Goal: Information Seeking & Learning: Learn about a topic

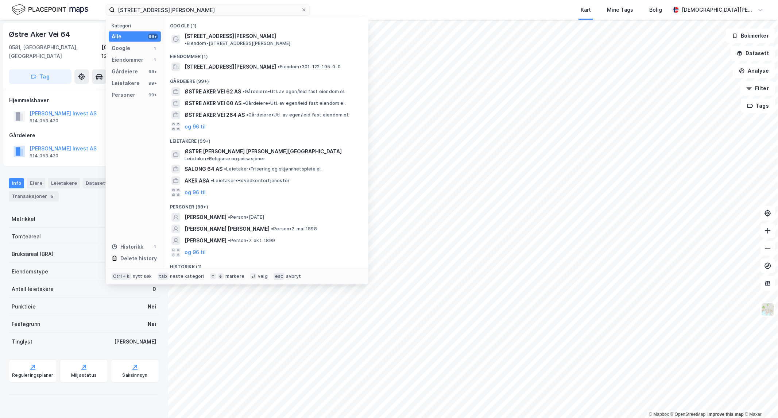
click at [165, 8] on input "[STREET_ADDRESS][PERSON_NAME]" at bounding box center [208, 9] width 186 height 11
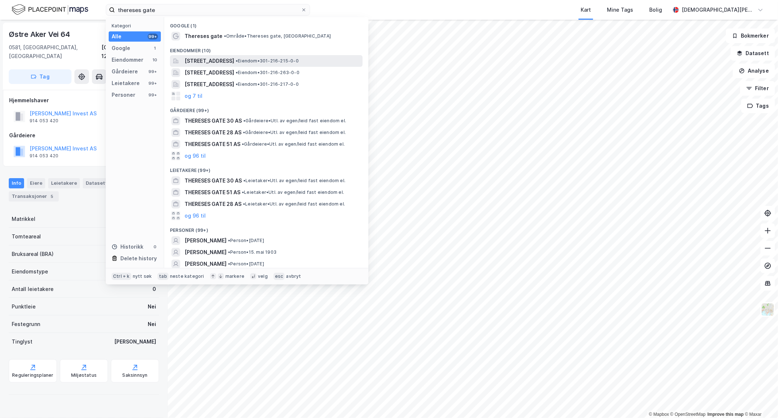
type input "thereses gate"
click at [220, 58] on span "[STREET_ADDRESS]" at bounding box center [210, 61] width 50 height 9
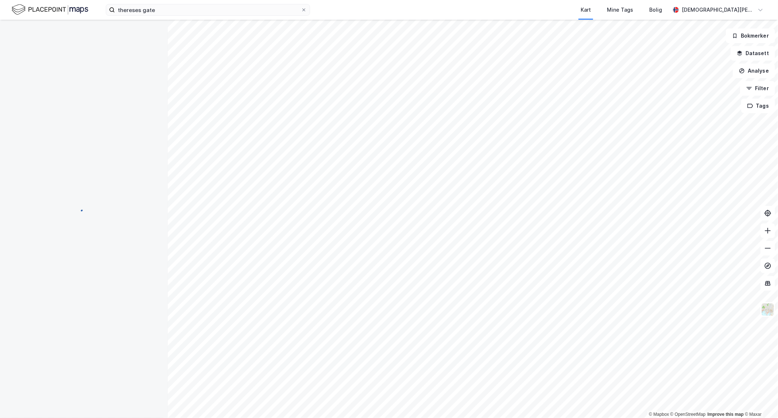
scroll to position [41, 0]
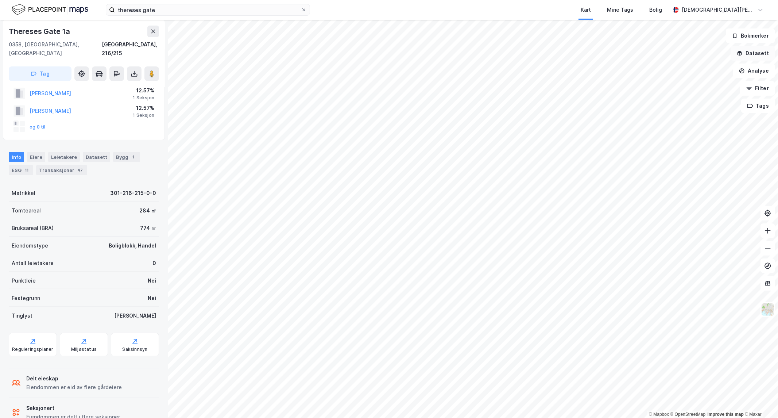
click at [757, 56] on button "Datasett" at bounding box center [753, 53] width 45 height 15
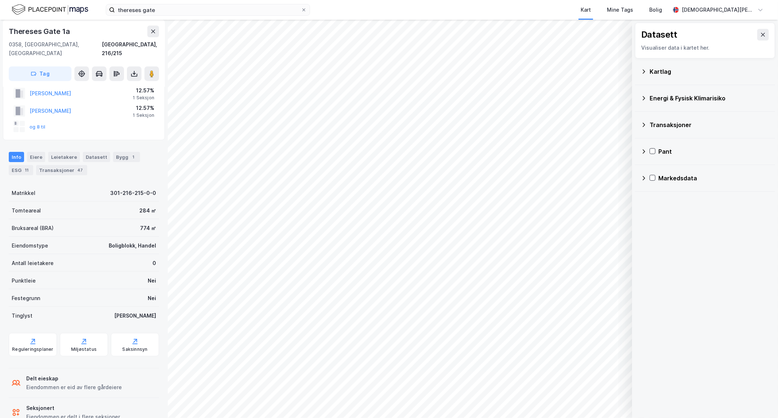
click at [658, 123] on div "Transaksjoner" at bounding box center [710, 124] width 120 height 9
click at [649, 139] on div "Transaksjoner Newsecs transaksjonsliste Tinglyste transaksjoner Aksjetransaksjo…" at bounding box center [705, 151] width 140 height 79
click at [662, 139] on icon at bounding box center [662, 138] width 5 height 5
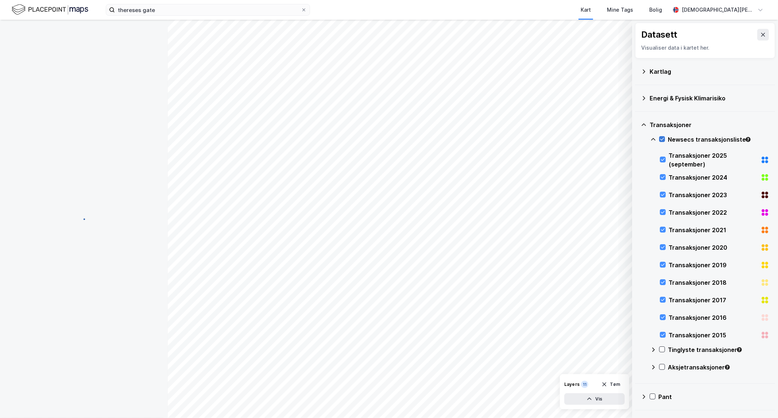
scroll to position [0, 0]
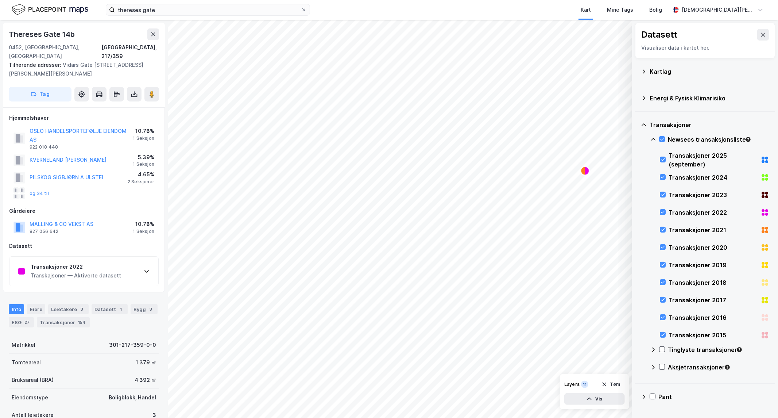
scroll to position [41, 0]
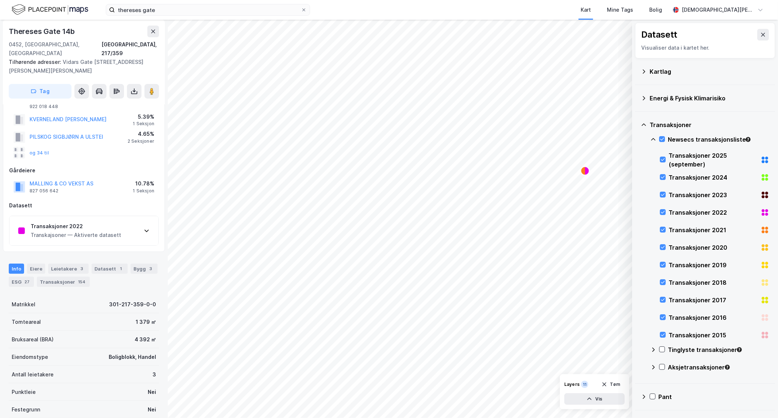
click at [130, 223] on div "Transaksjoner 2022 Transkajsoner — Aktiverte datasett" at bounding box center [83, 230] width 149 height 29
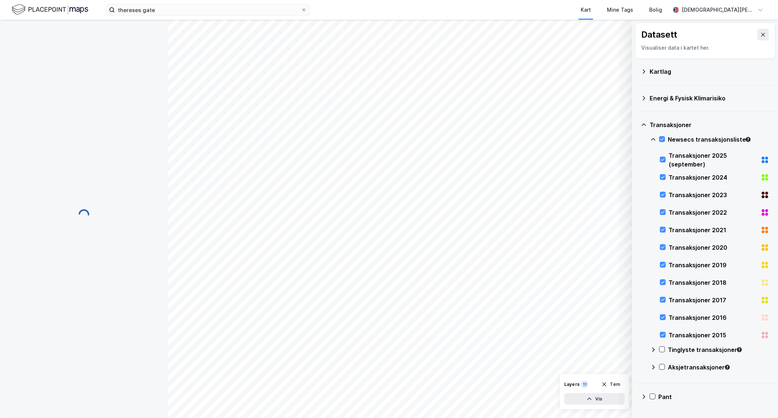
scroll to position [0, 0]
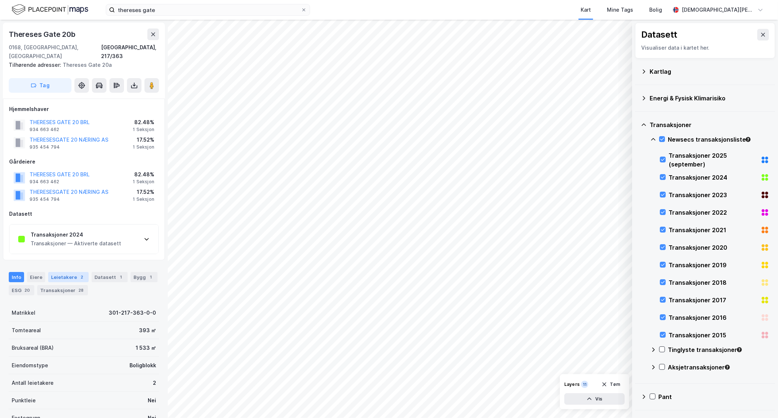
click at [65, 272] on div "Leietakere 2" at bounding box center [68, 277] width 41 height 10
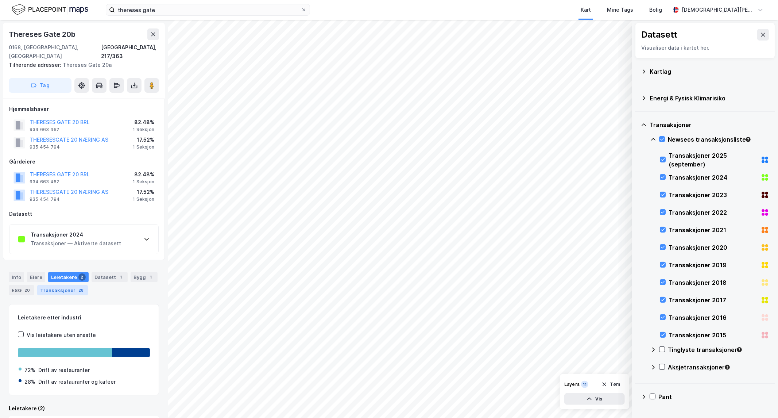
scroll to position [77, 0]
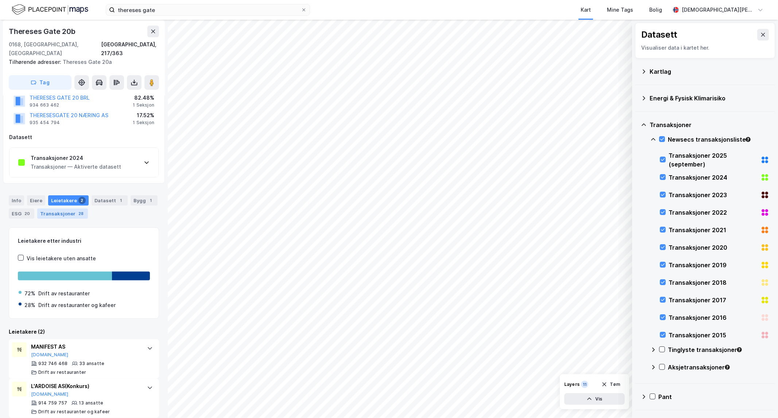
click at [69, 208] on div "Transaksjoner 28" at bounding box center [62, 213] width 51 height 10
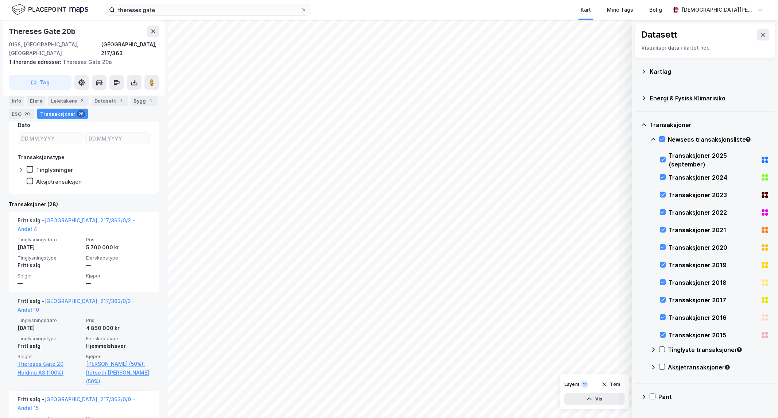
scroll to position [239, 0]
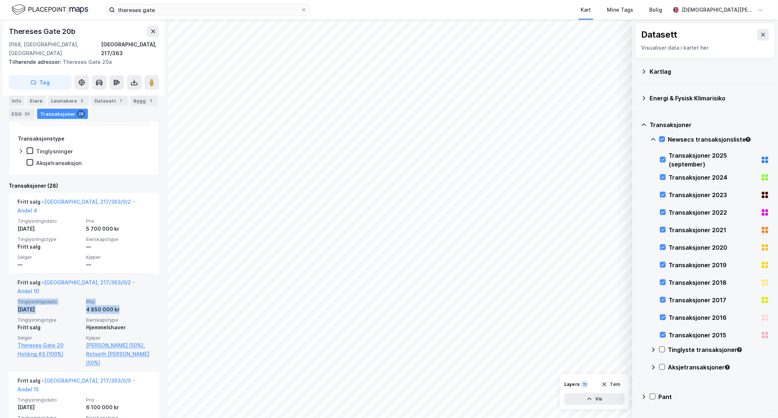
drag, startPoint x: 89, startPoint y: 284, endPoint x: 10, endPoint y: 273, distance: 79.9
click at [10, 274] on div "Fritt salg - [GEOGRAPHIC_DATA], 217/363/0/2 - Andel 10 Tinglysningsdato [DATE] …" at bounding box center [84, 323] width 150 height 98
click at [18, 298] on span "Tinglysningsdato" at bounding box center [50, 301] width 64 height 6
drag, startPoint x: 16, startPoint y: 272, endPoint x: 121, endPoint y: 287, distance: 105.5
click at [120, 287] on div "Fritt salg - [GEOGRAPHIC_DATA], 217/363/0/2 - Andel 10 Tinglysningsdato [DATE] …" at bounding box center [84, 323] width 150 height 98
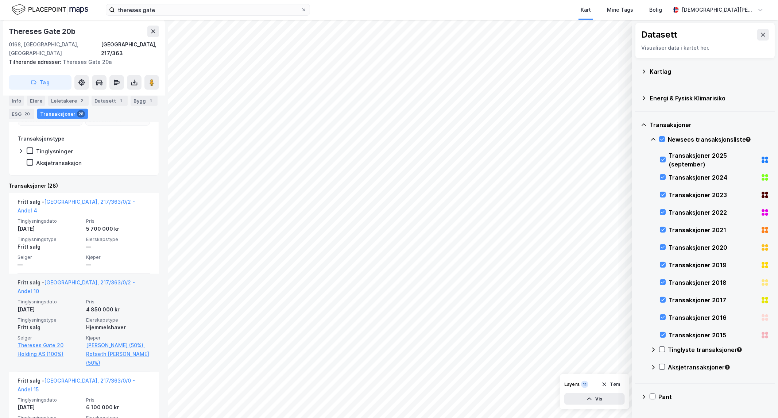
click at [125, 298] on div "Tinglysningsdato [DATE] Pris 4 850 000 kr Tinglysningstype Fritt salg Eierskaps…" at bounding box center [84, 332] width 133 height 69
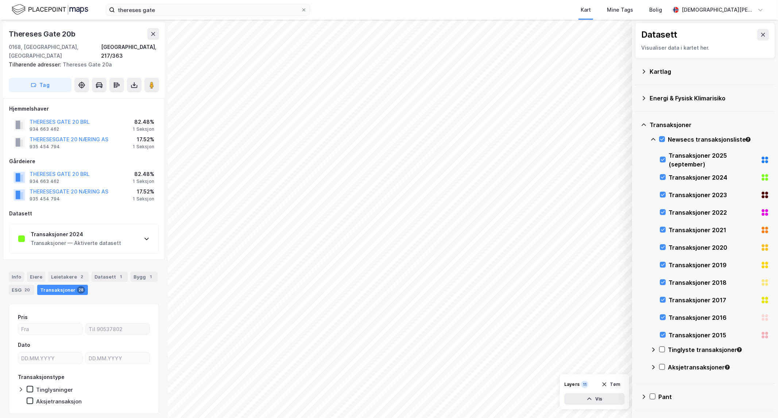
scroll to position [0, 0]
